Goal: Transaction & Acquisition: Purchase product/service

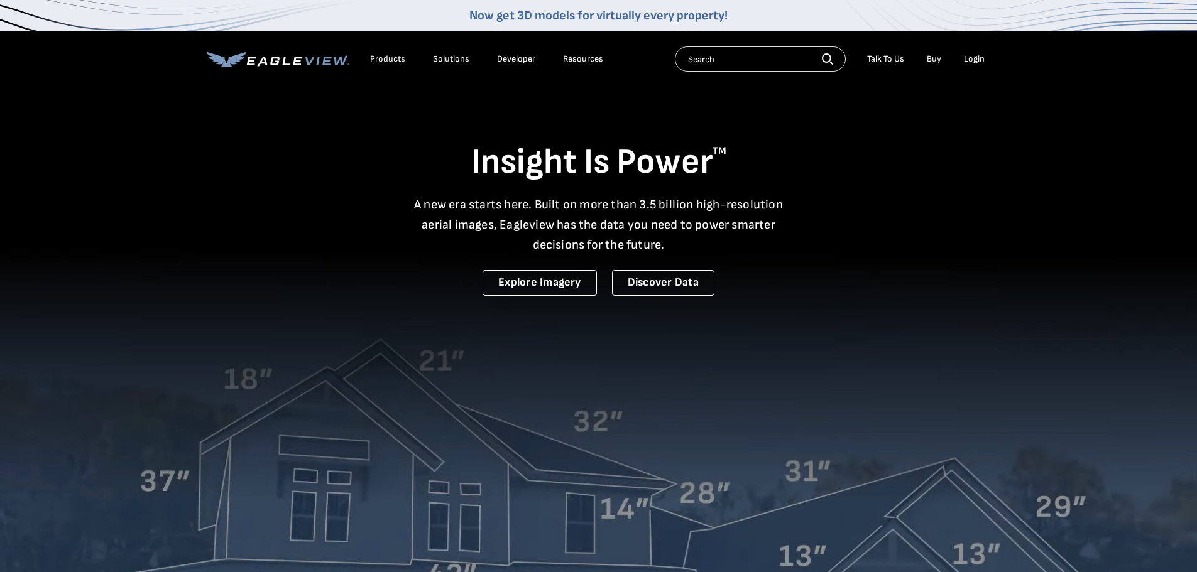
click at [976, 60] on div "Login" at bounding box center [973, 58] width 21 height 11
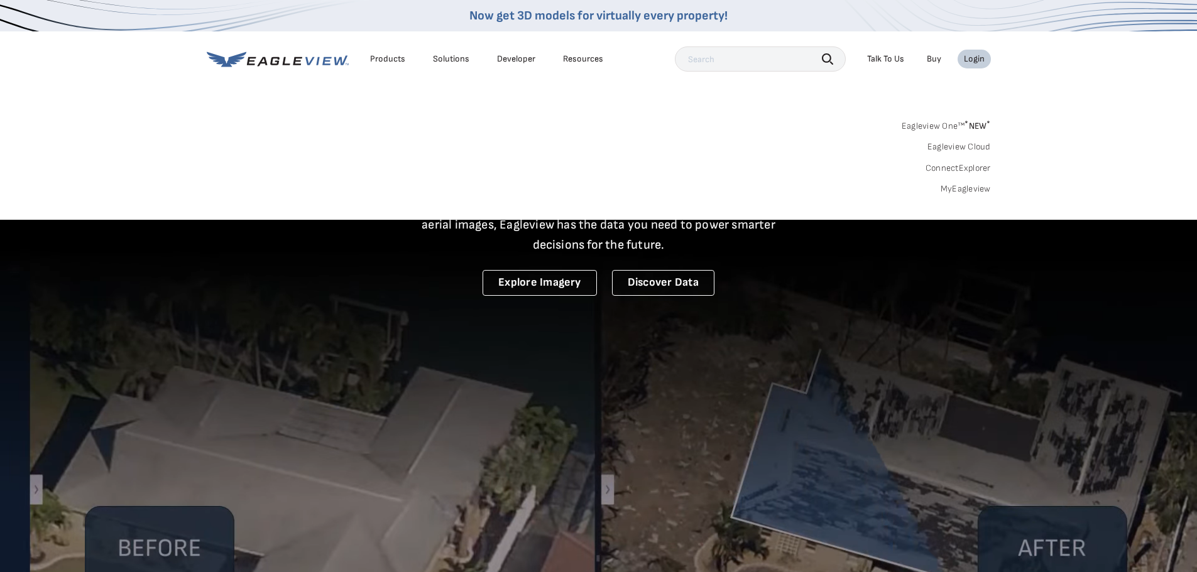
click at [964, 187] on link "MyEagleview" at bounding box center [965, 188] width 50 height 11
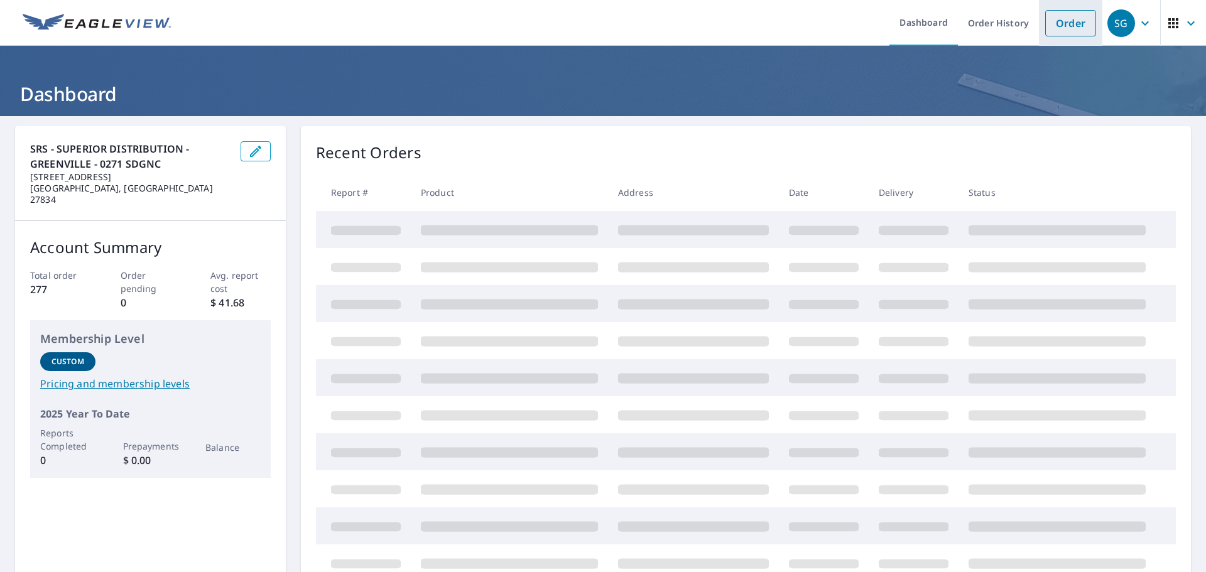
click at [1070, 26] on link "Order" at bounding box center [1070, 23] width 51 height 26
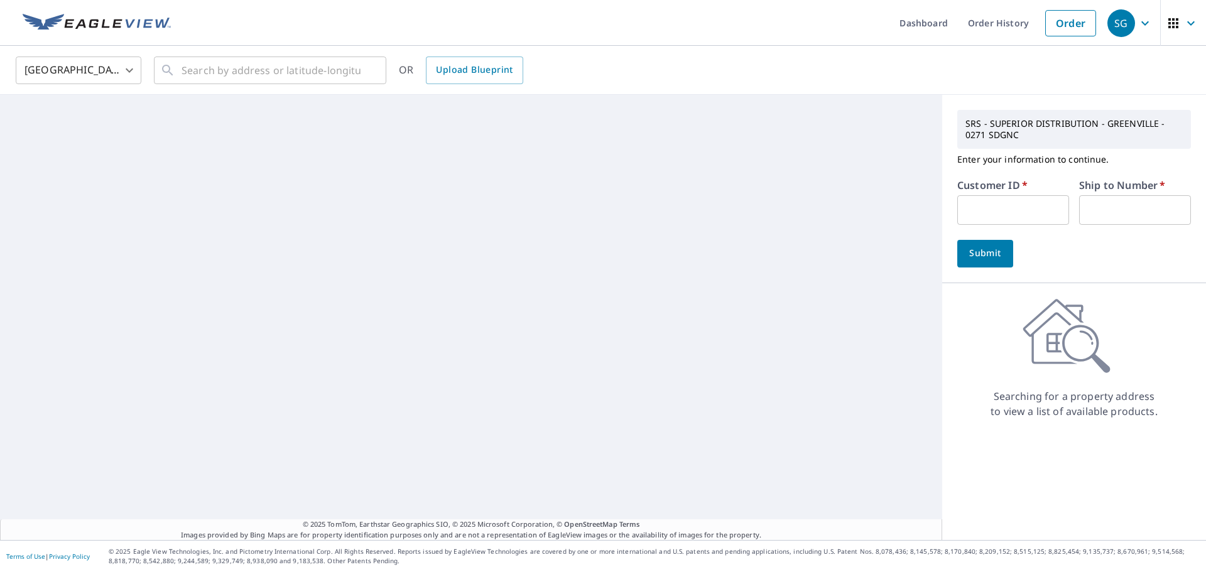
click at [1020, 206] on input "text" at bounding box center [1013, 210] width 112 height 30
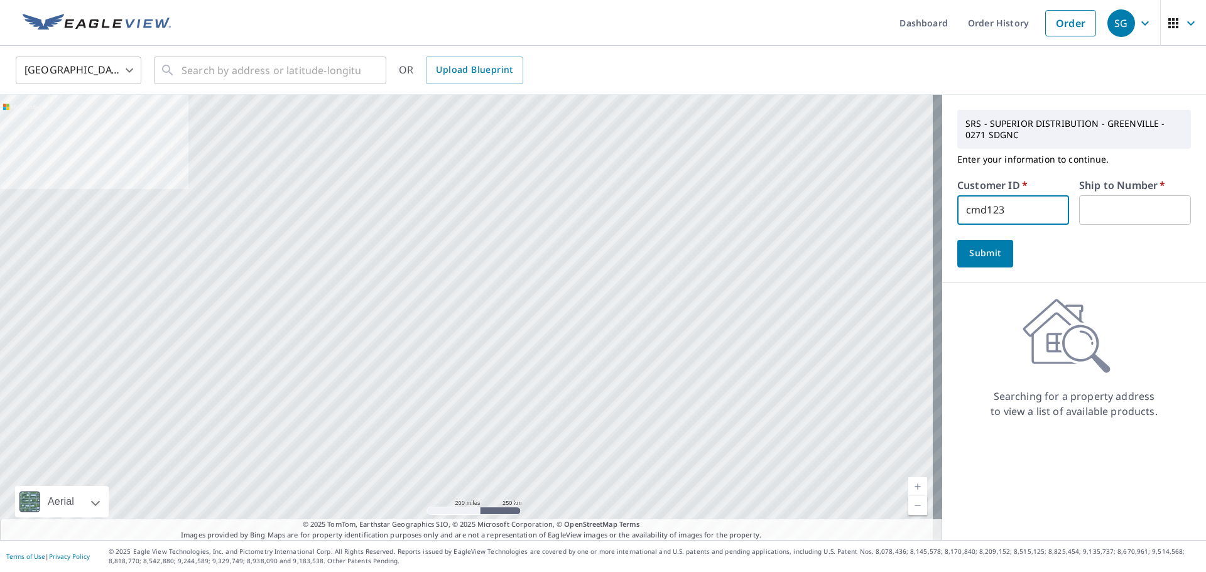
type input "cmd123"
click at [1092, 210] on input "text" at bounding box center [1135, 210] width 112 height 30
type input "1"
click at [957, 249] on button "Submit" at bounding box center [985, 254] width 56 height 28
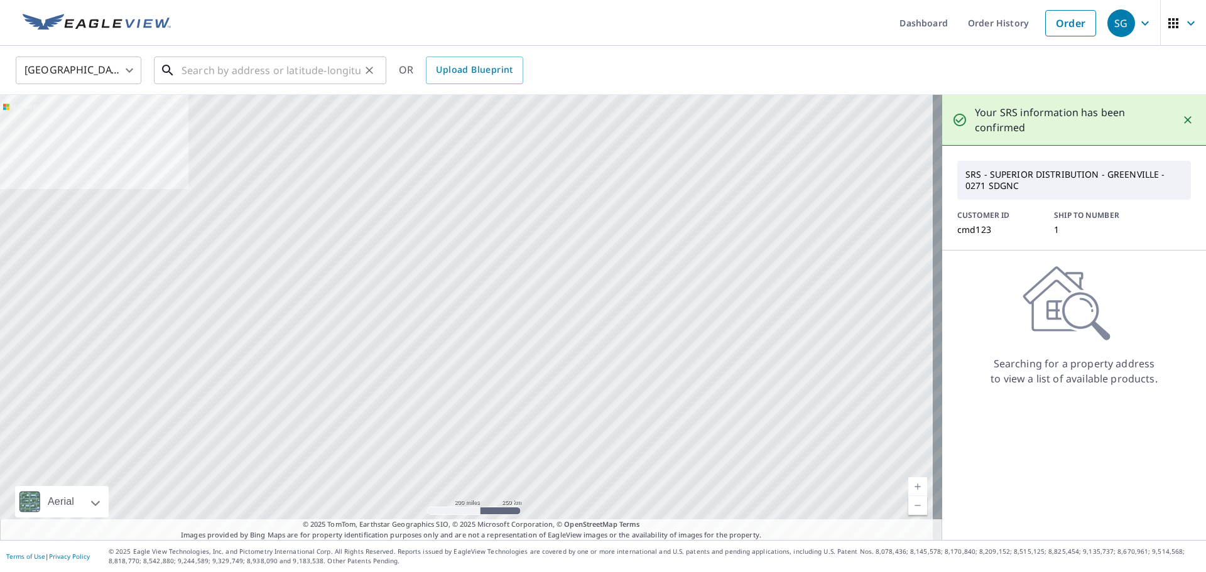
click at [223, 72] on input "text" at bounding box center [271, 70] width 179 height 35
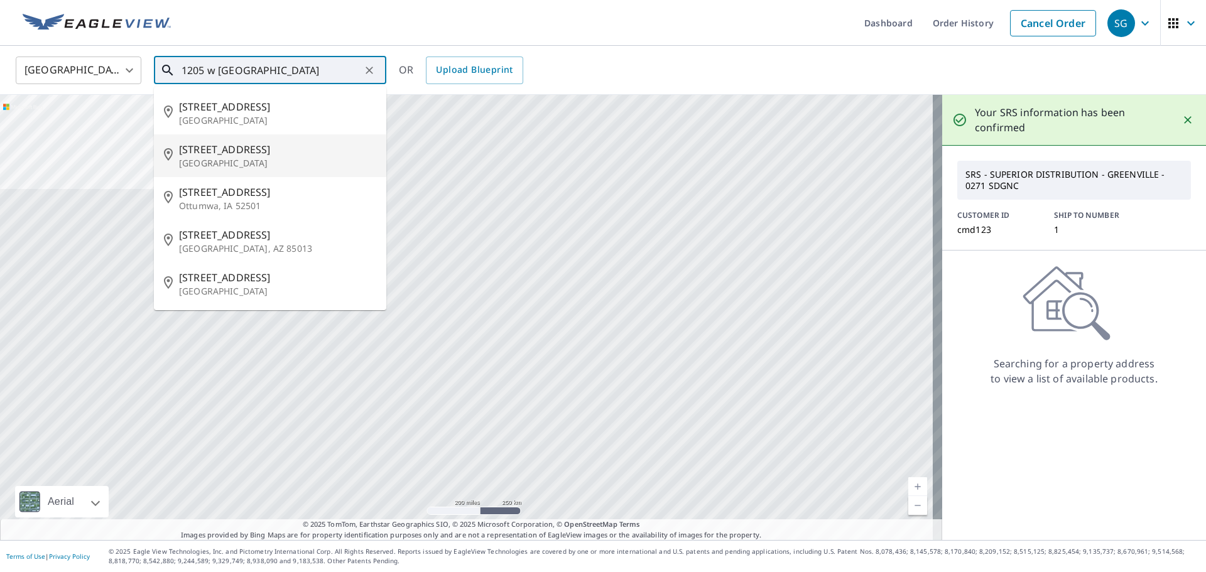
click at [224, 139] on li "[STREET_ADDRESS]" at bounding box center [270, 155] width 232 height 43
type input "[STREET_ADDRESS]"
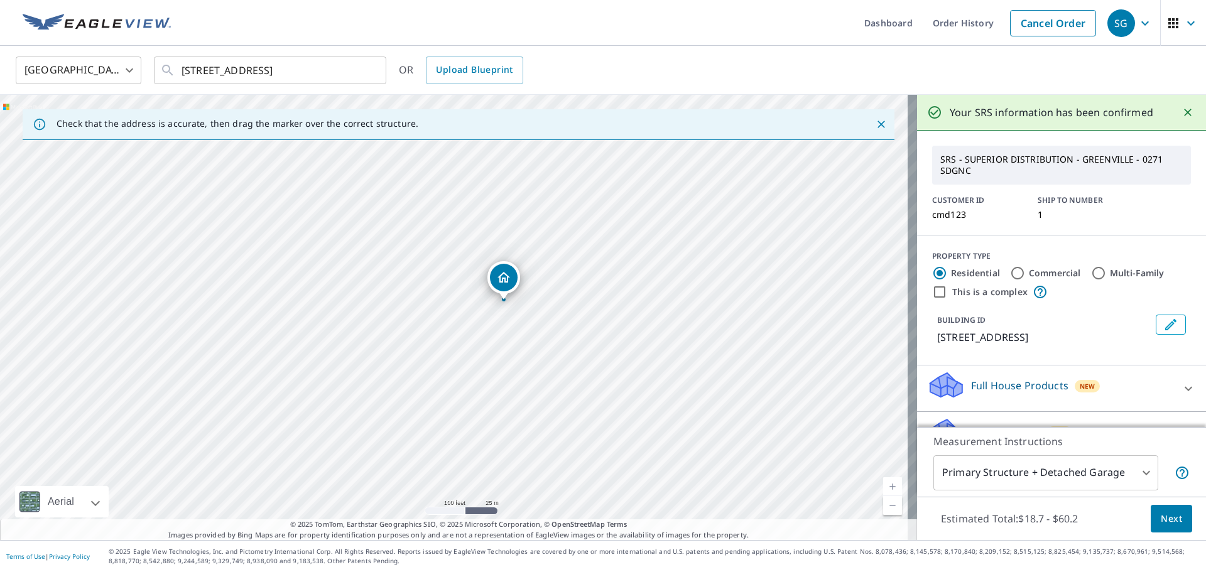
click at [1161, 514] on span "Next" at bounding box center [1171, 519] width 21 height 16
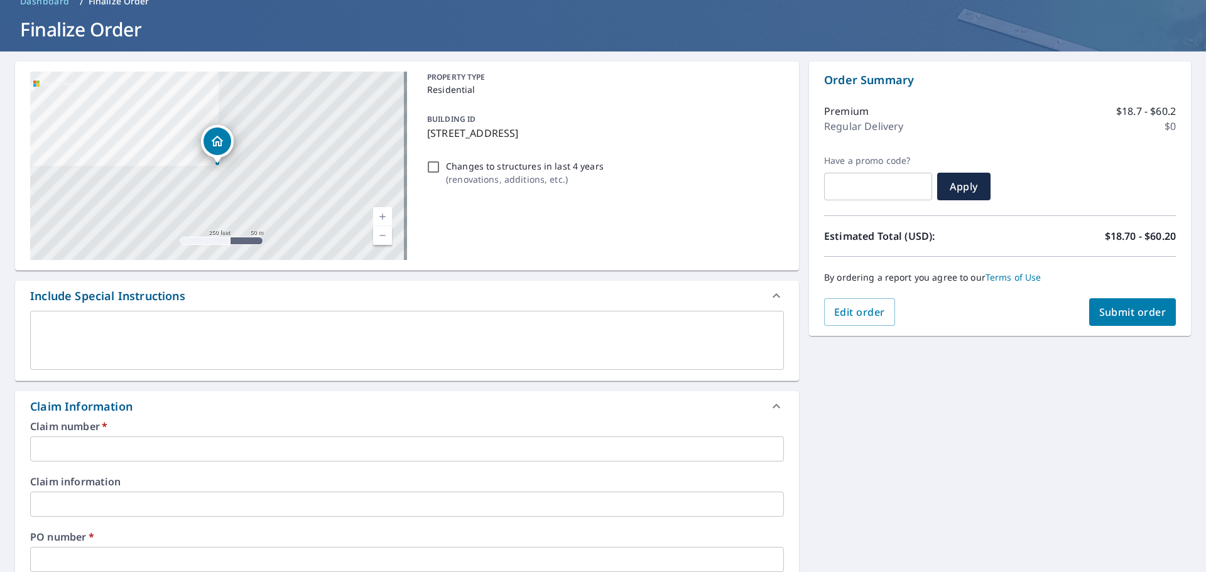
scroll to position [126, 0]
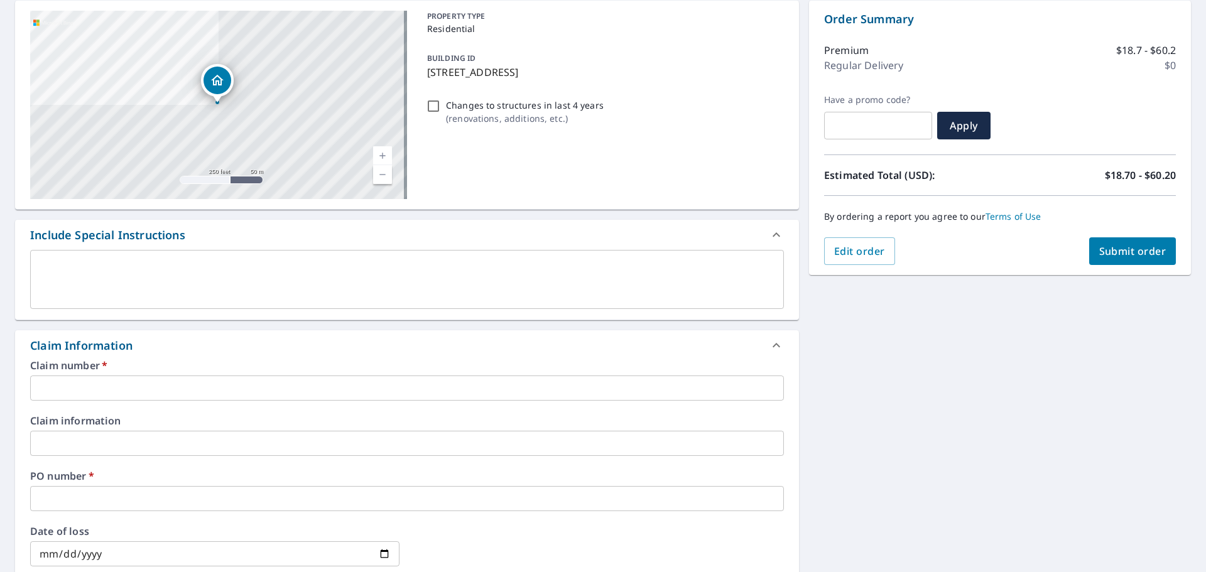
click at [57, 386] on input "text" at bounding box center [407, 388] width 754 height 25
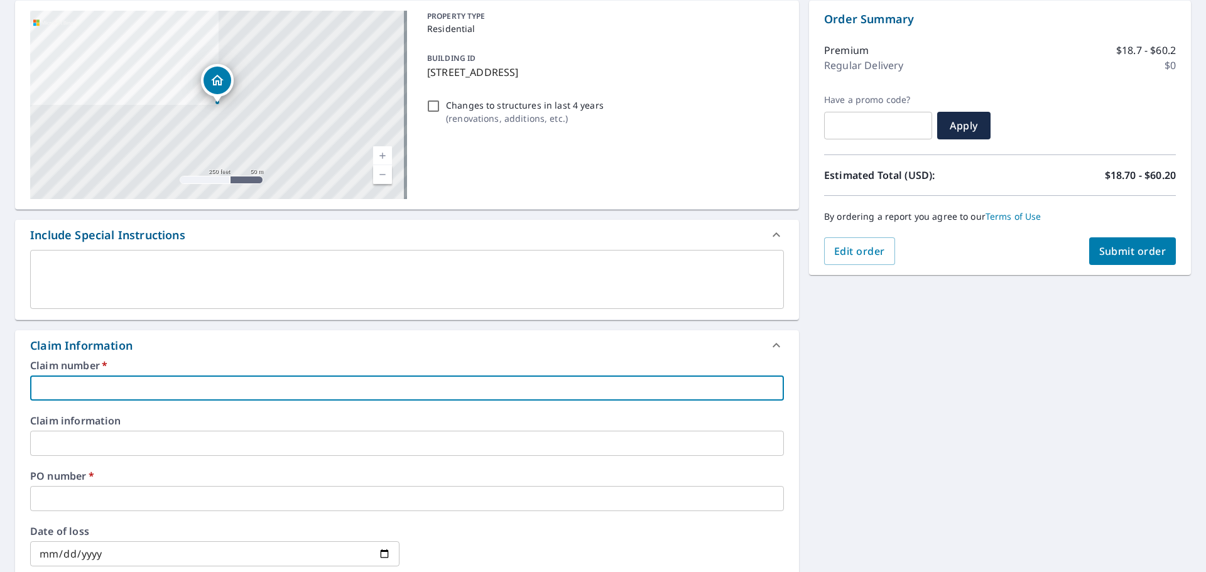
type input "c"
checkbox input "true"
type input "cm"
checkbox input "true"
type input "cmd"
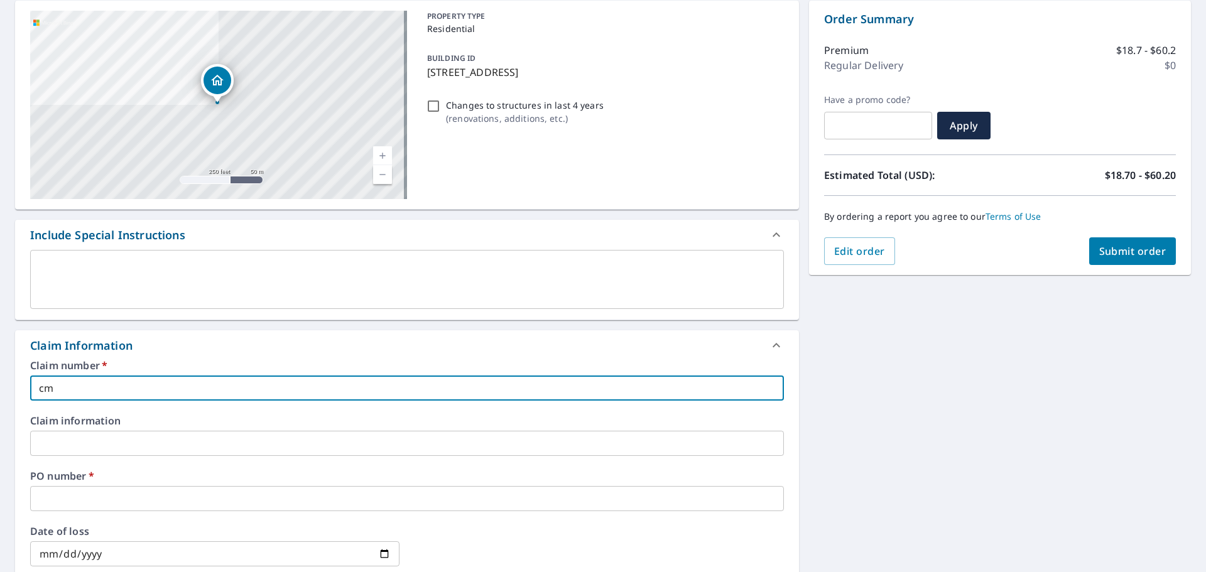
checkbox input "true"
type input "cmd1"
checkbox input "true"
type input "cmd12"
checkbox input "true"
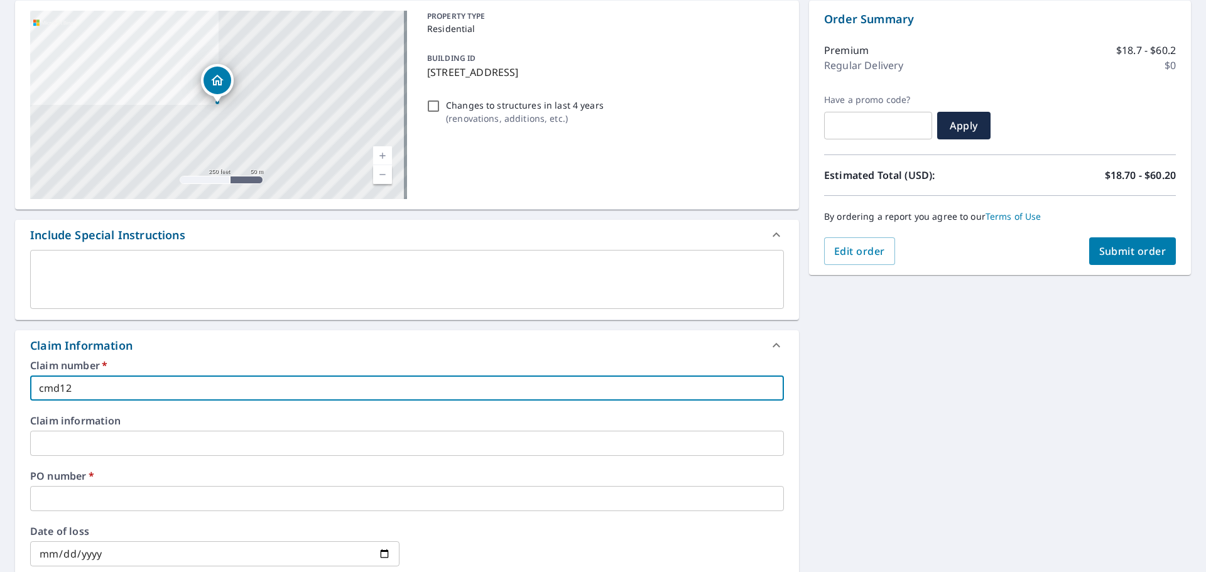
type input "cmd123"
checkbox input "true"
type input "cmd123"
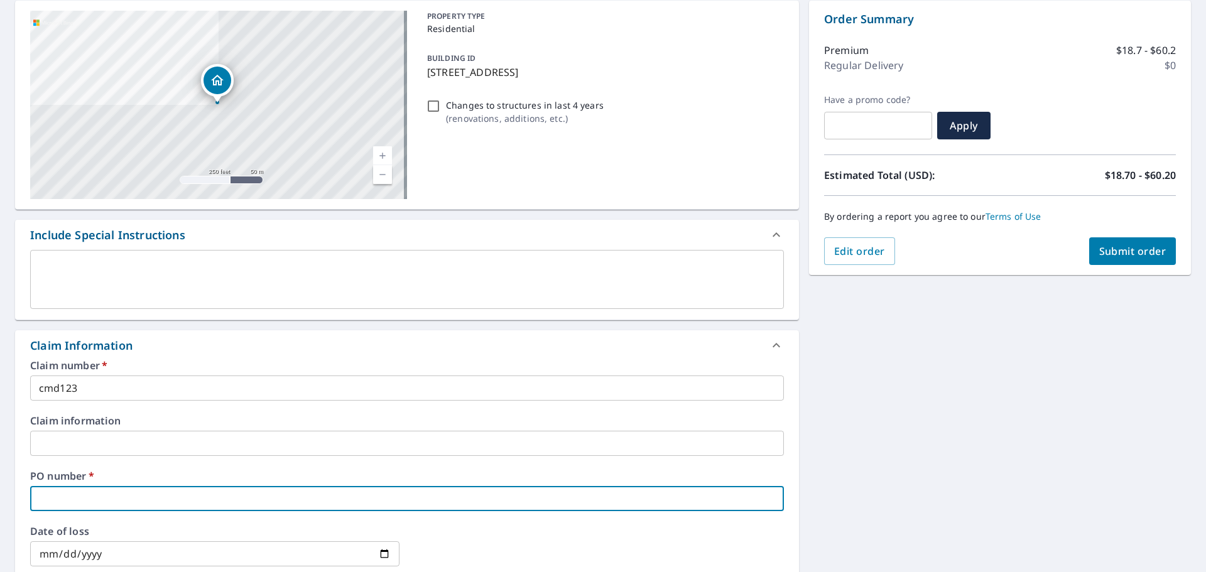
click at [85, 499] on input "text" at bounding box center [407, 498] width 754 height 25
type input "1"
checkbox input "true"
type input "12"
checkbox input "true"
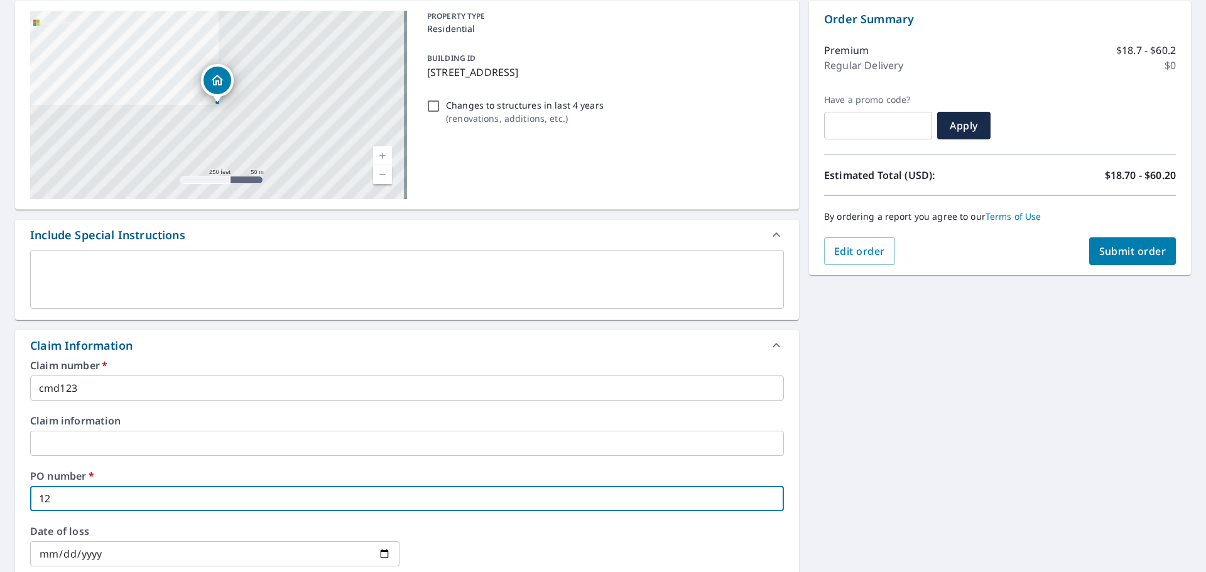
type input "120"
checkbox input "true"
type input "1205"
checkbox input "true"
type input "1205"
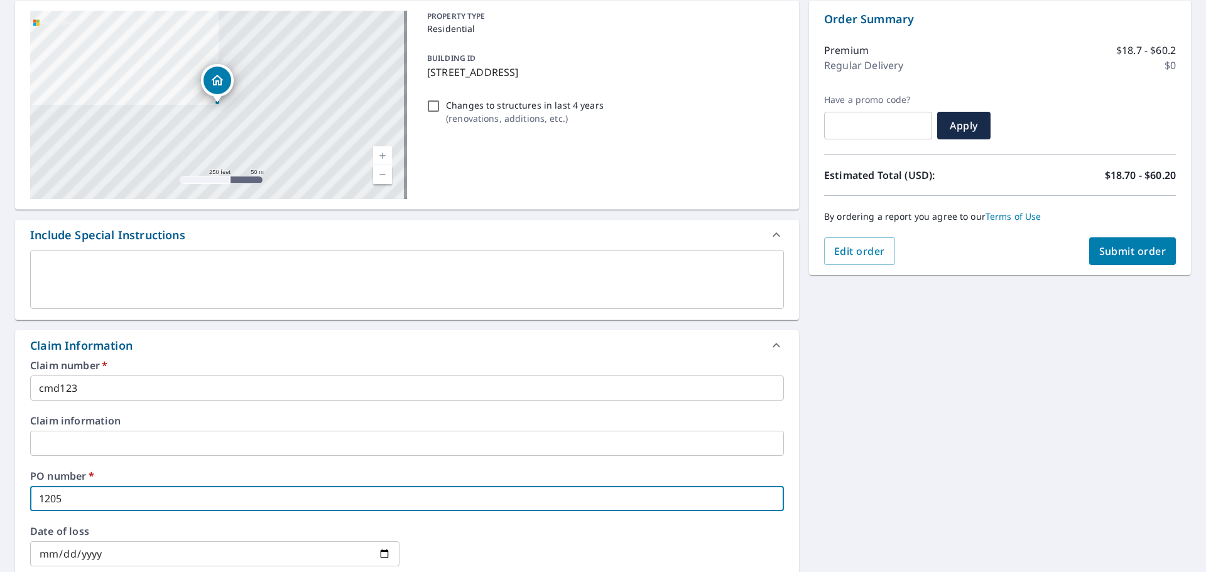
checkbox input "true"
type input "1205 w"
checkbox input "true"
type input "1205 w"
checkbox input "true"
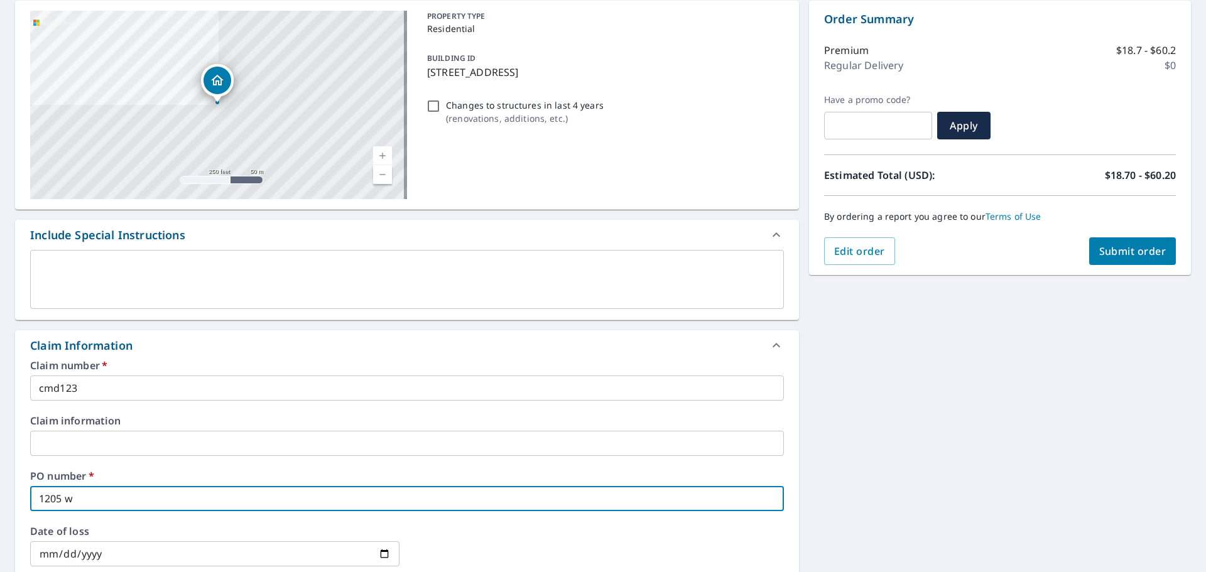
type input "1205 w h"
checkbox input "true"
type input "1205 w hi"
checkbox input "true"
type input "1205 w hih"
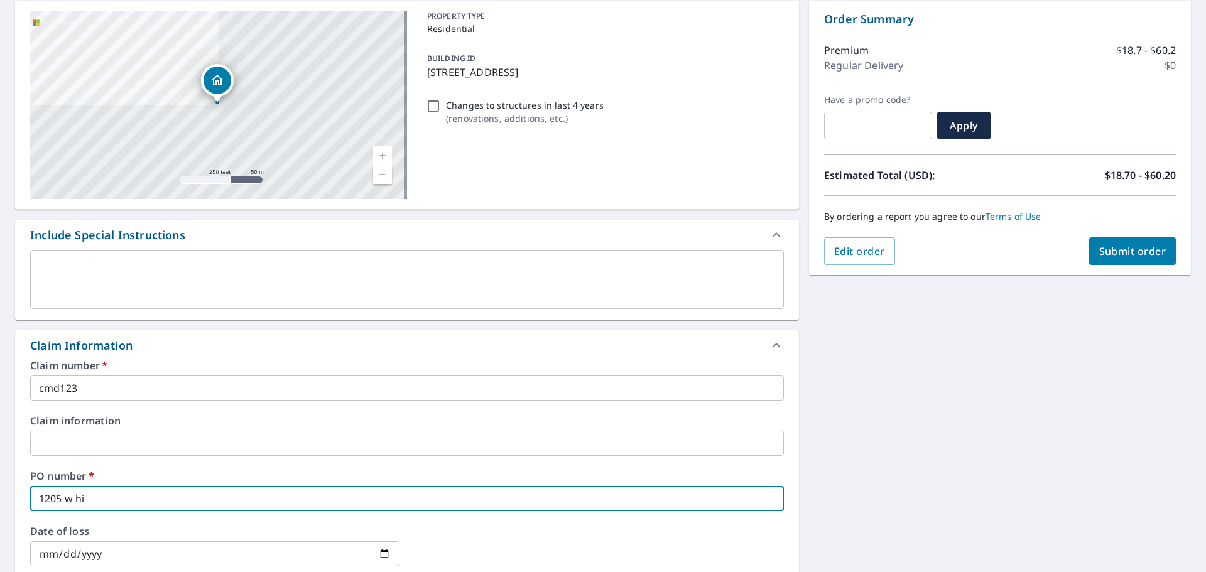
checkbox input "true"
type input "1205 w hi"
checkbox input "true"
type input "1205 w hig"
checkbox input "true"
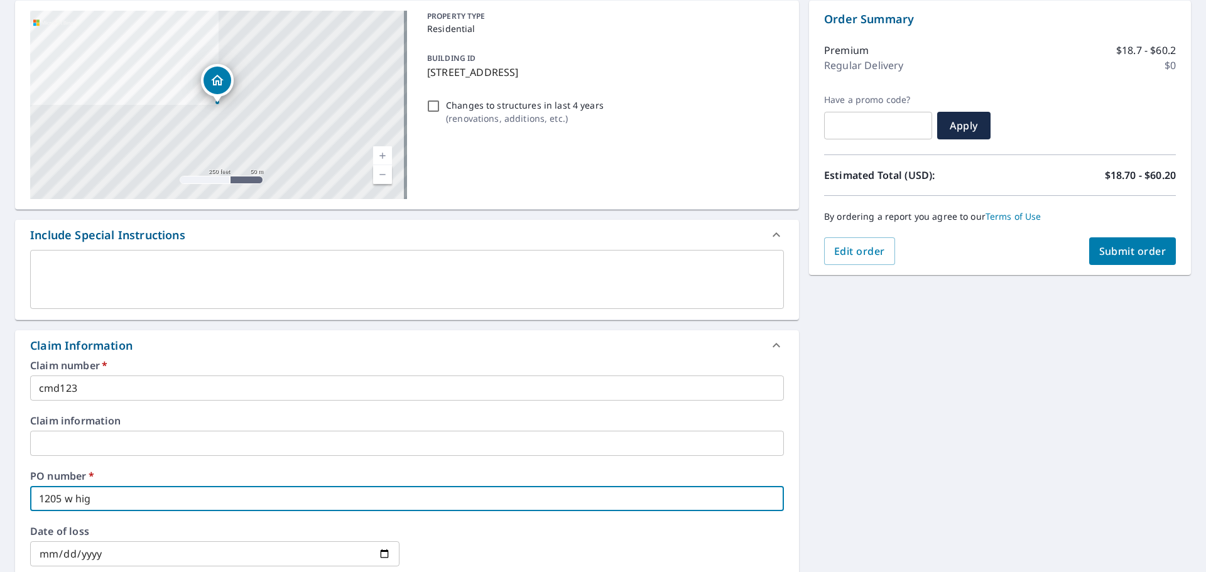
type input "1205 w high"
checkbox input "true"
type input "1205 w highl"
checkbox input "true"
type input "1205 w [GEOGRAPHIC_DATA]"
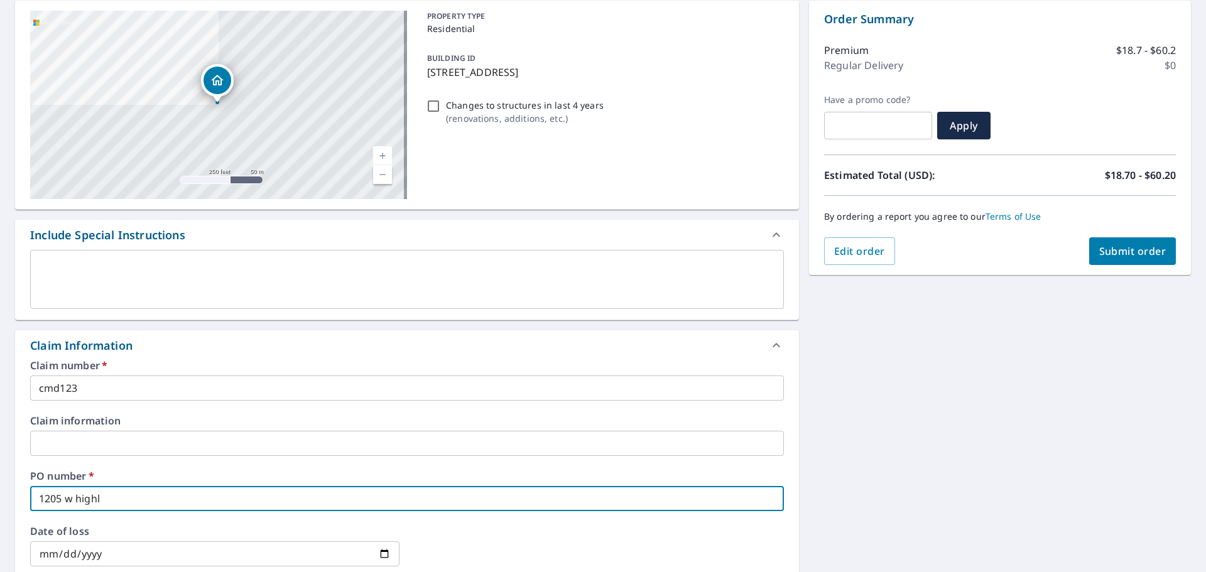
checkbox input "true"
type input "1205 w [GEOGRAPHIC_DATA]"
checkbox input "true"
type input "1205 w [GEOGRAPHIC_DATA]"
checkbox input "true"
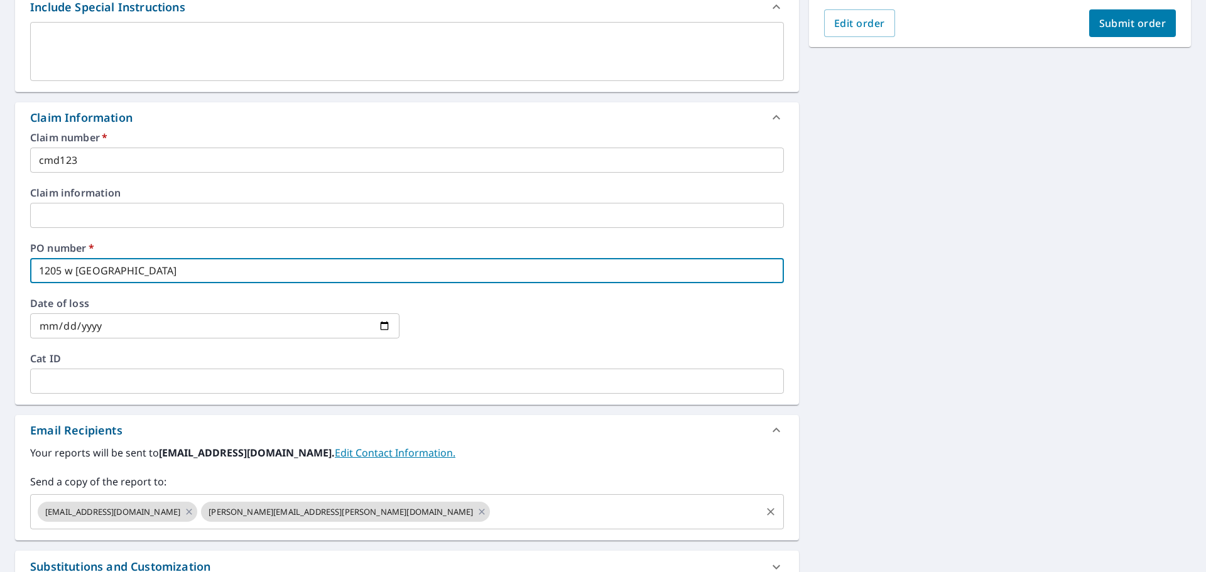
scroll to position [377, 0]
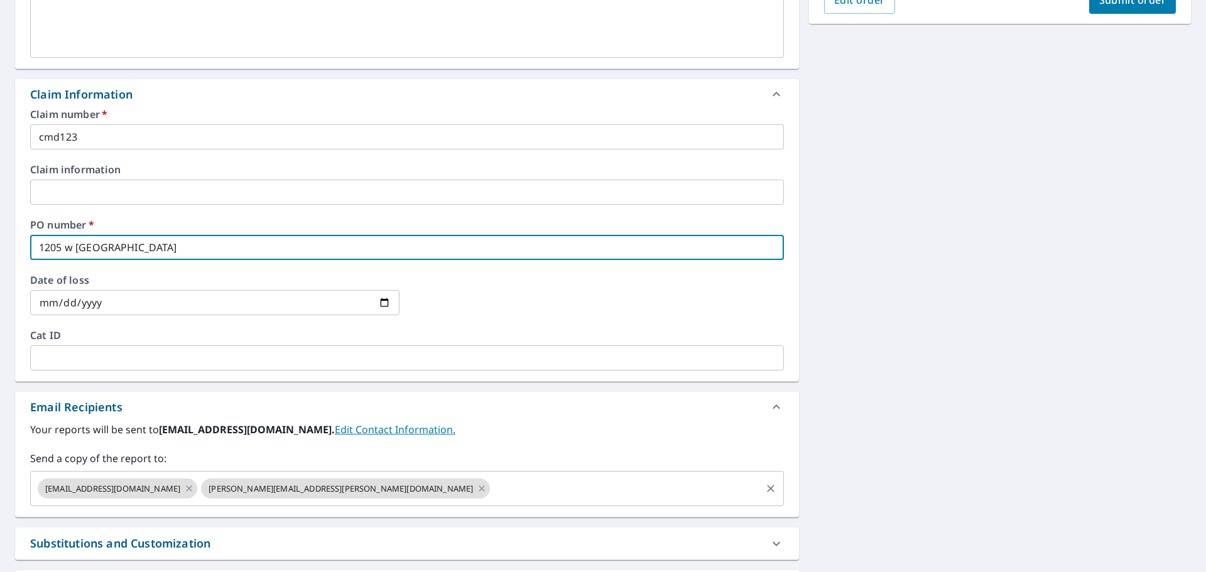
type input "1205 w [GEOGRAPHIC_DATA]"
click at [492, 490] on input "text" at bounding box center [626, 489] width 268 height 24
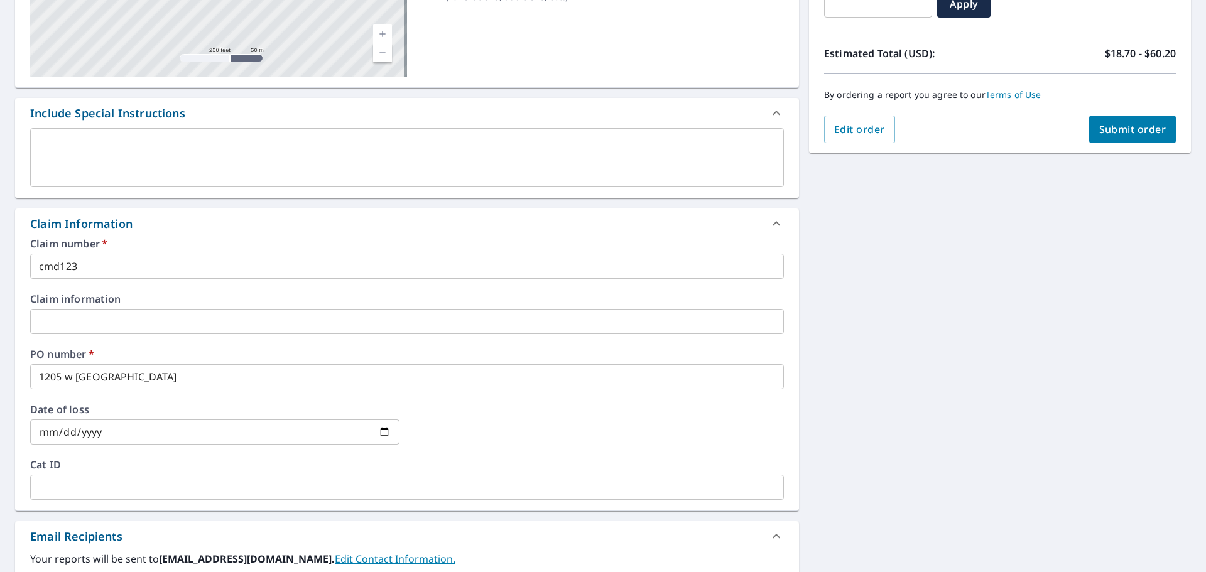
scroll to position [188, 0]
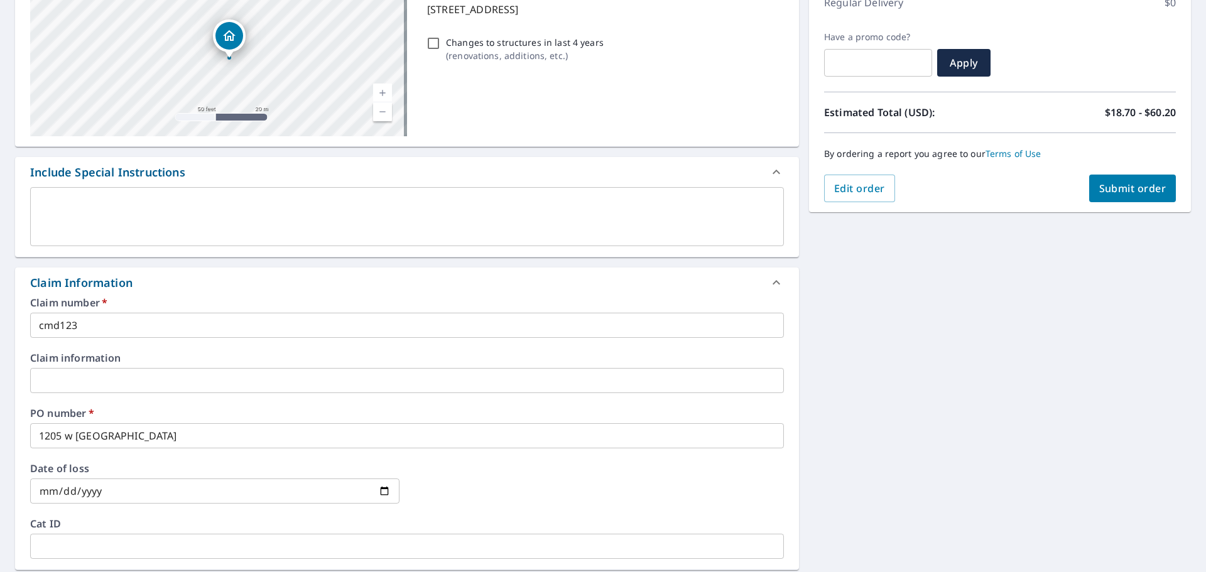
drag, startPoint x: 192, startPoint y: 49, endPoint x: 229, endPoint y: 37, distance: 38.3
click at [229, 37] on icon "Dropped pin, building 1, Residential property, 1205 W Highland Ave Kinston, NC …" at bounding box center [229, 35] width 15 height 15
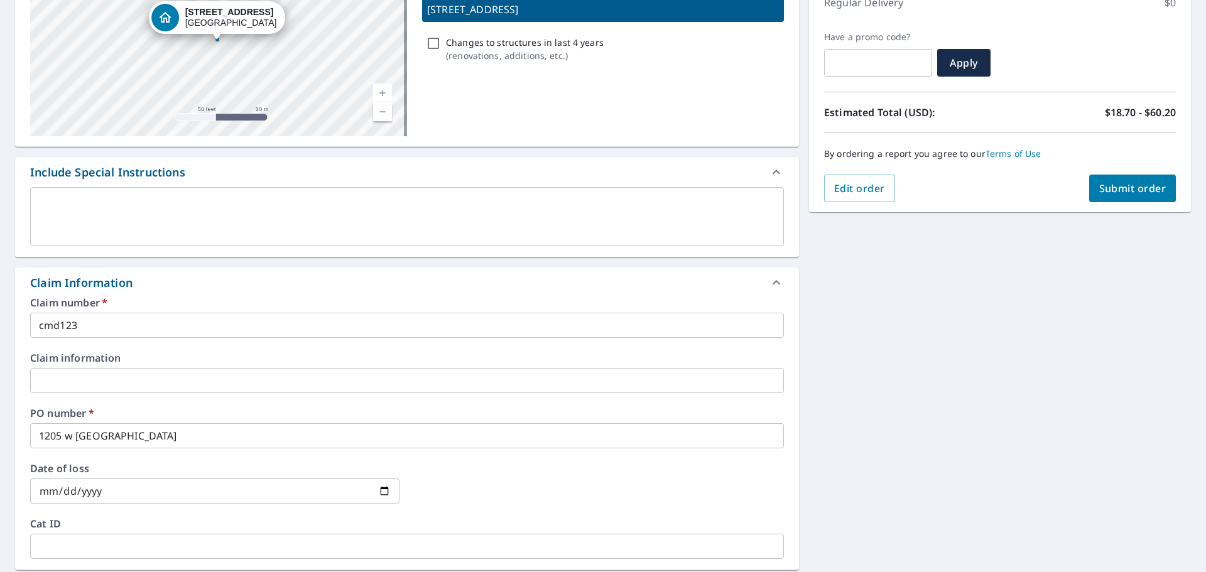
click at [1122, 185] on span "Submit order" at bounding box center [1132, 189] width 67 height 14
checkbox input "true"
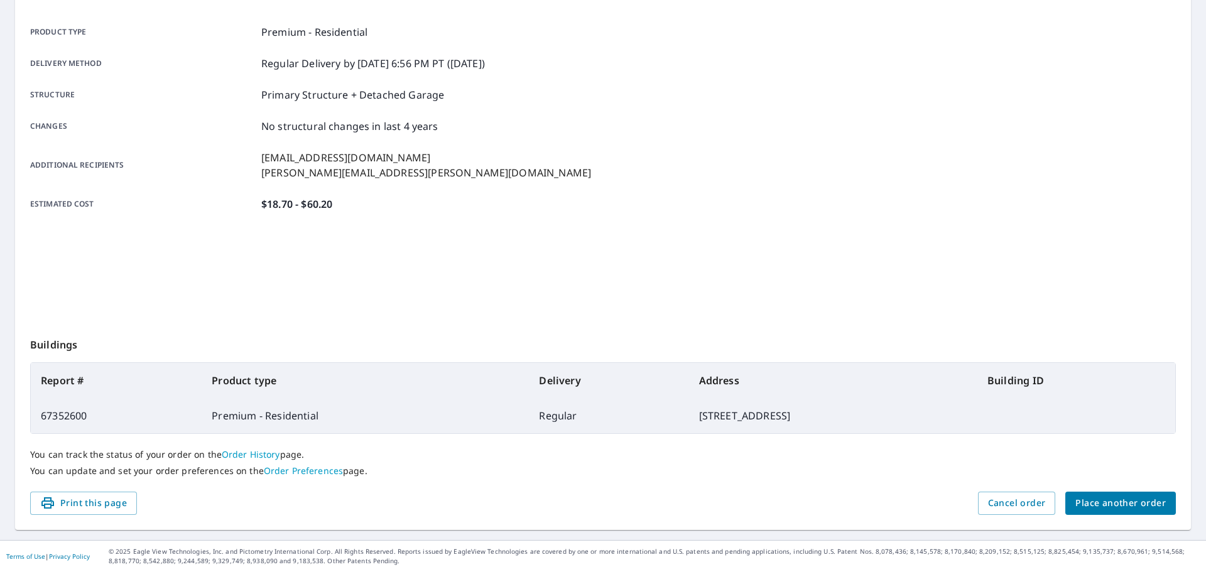
scroll to position [167, 0]
